Goal: Task Accomplishment & Management: Use online tool/utility

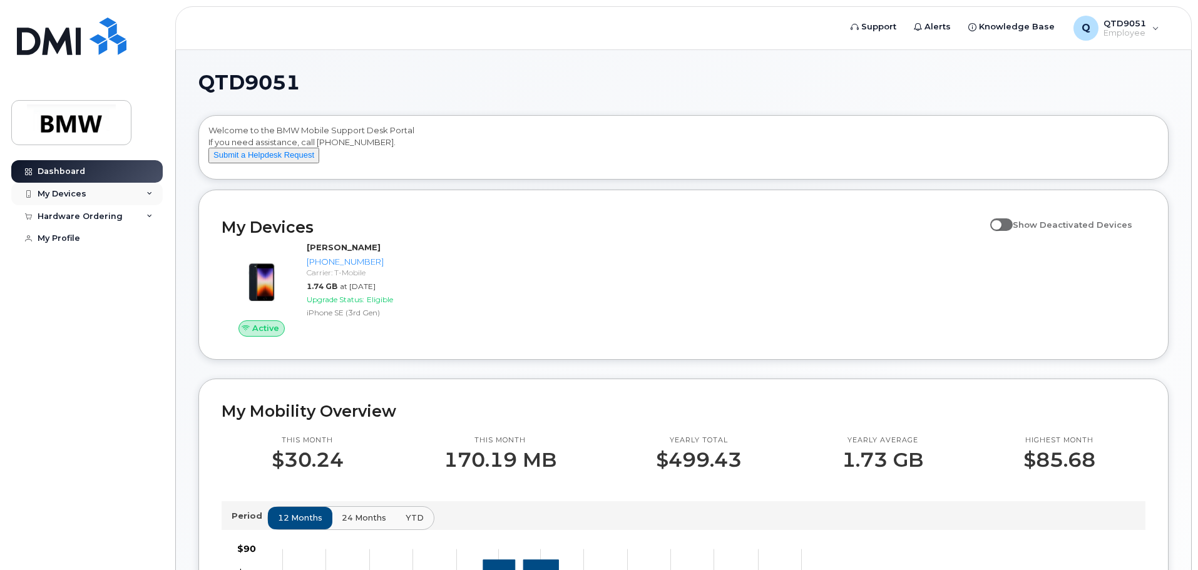
click at [88, 198] on div "My Devices" at bounding box center [86, 194] width 151 height 23
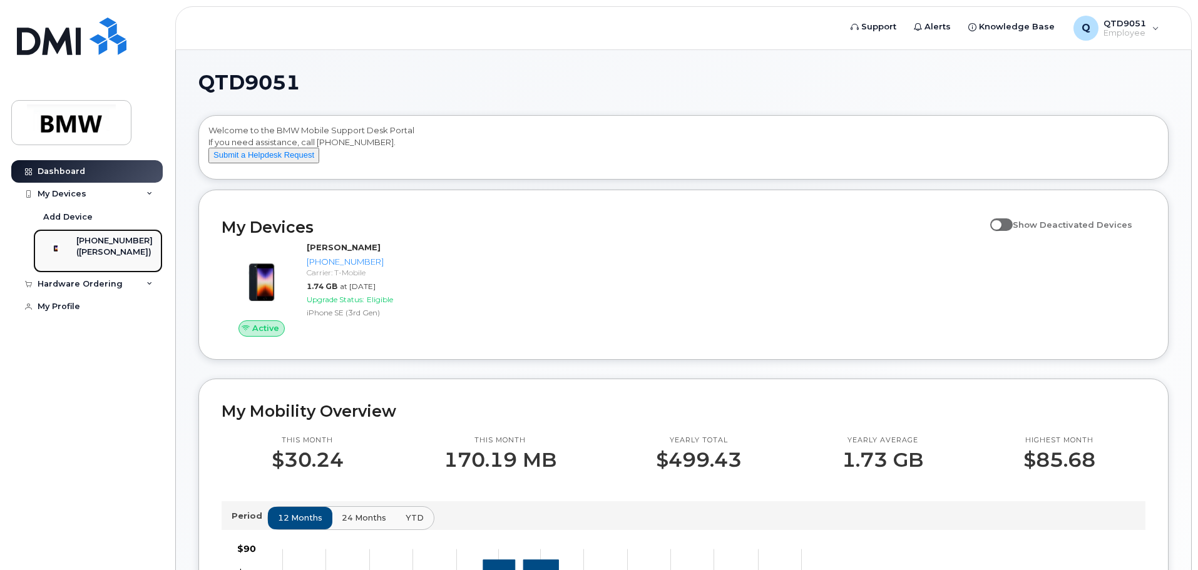
click at [106, 255] on div "([PERSON_NAME])" at bounding box center [114, 252] width 76 height 11
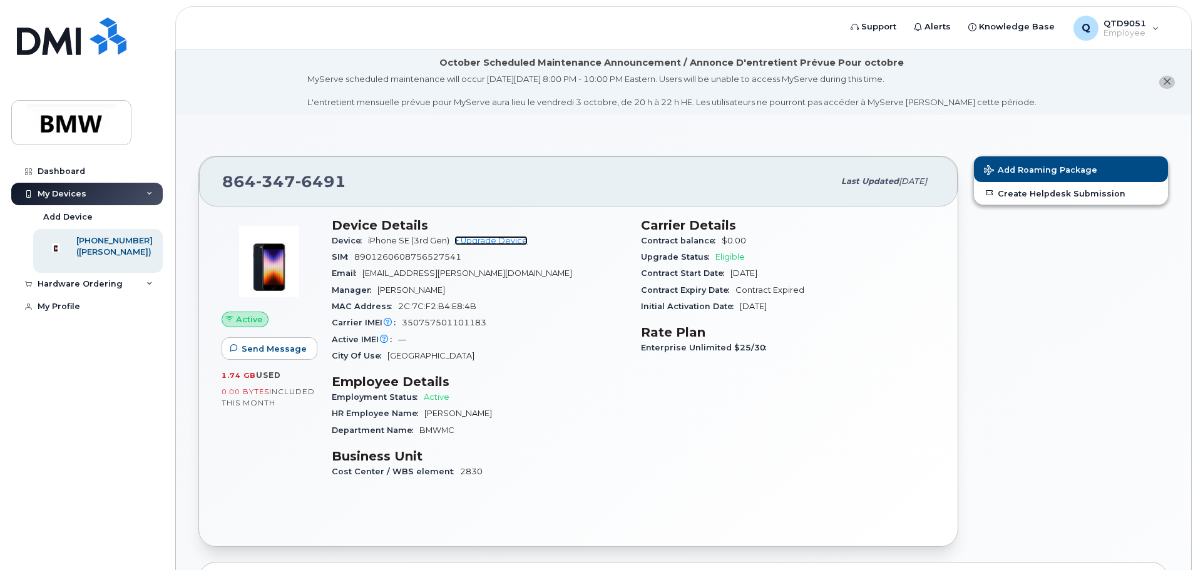
click at [497, 243] on link "+ Upgrade Device" at bounding box center [490, 240] width 73 height 9
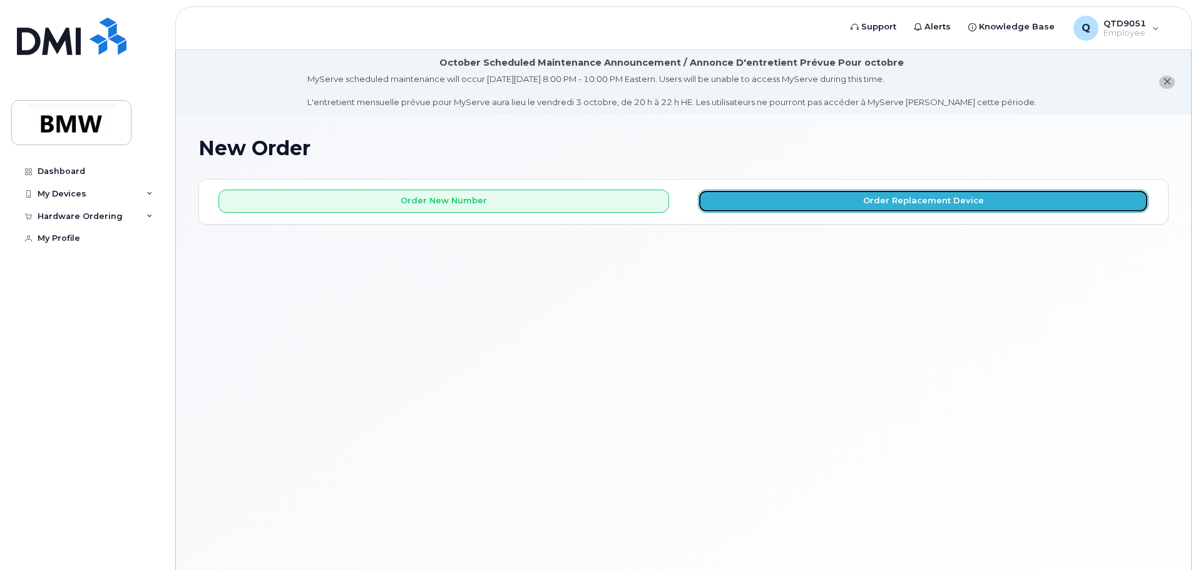
click at [838, 200] on button "Order Replacement Device" at bounding box center [923, 201] width 451 height 23
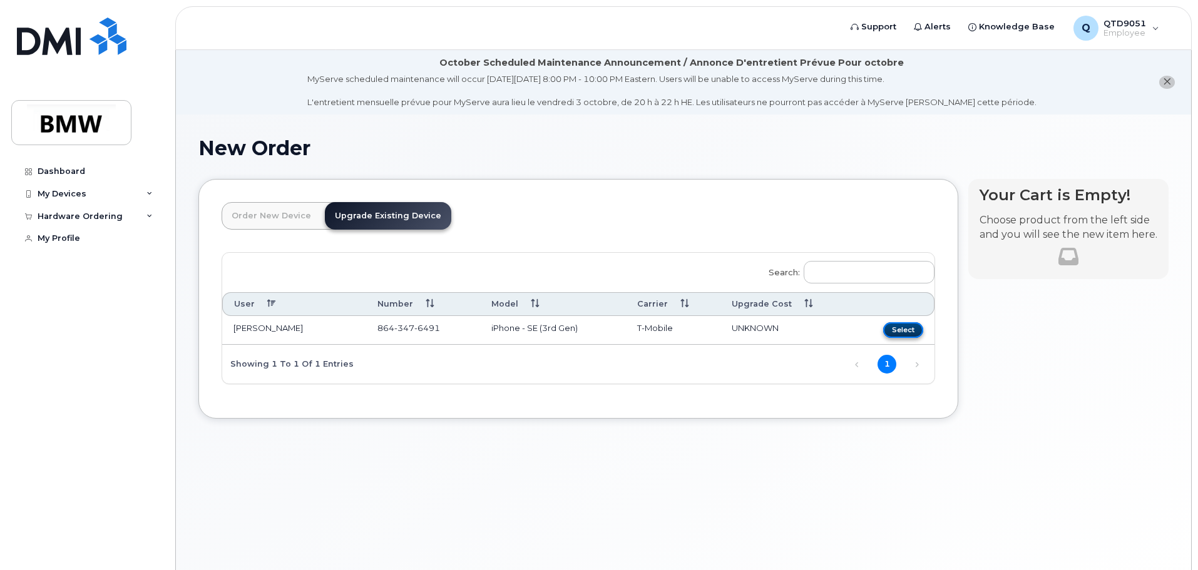
click at [894, 328] on button "Select" at bounding box center [903, 330] width 40 height 16
